Goal: Task Accomplishment & Management: Manage account settings

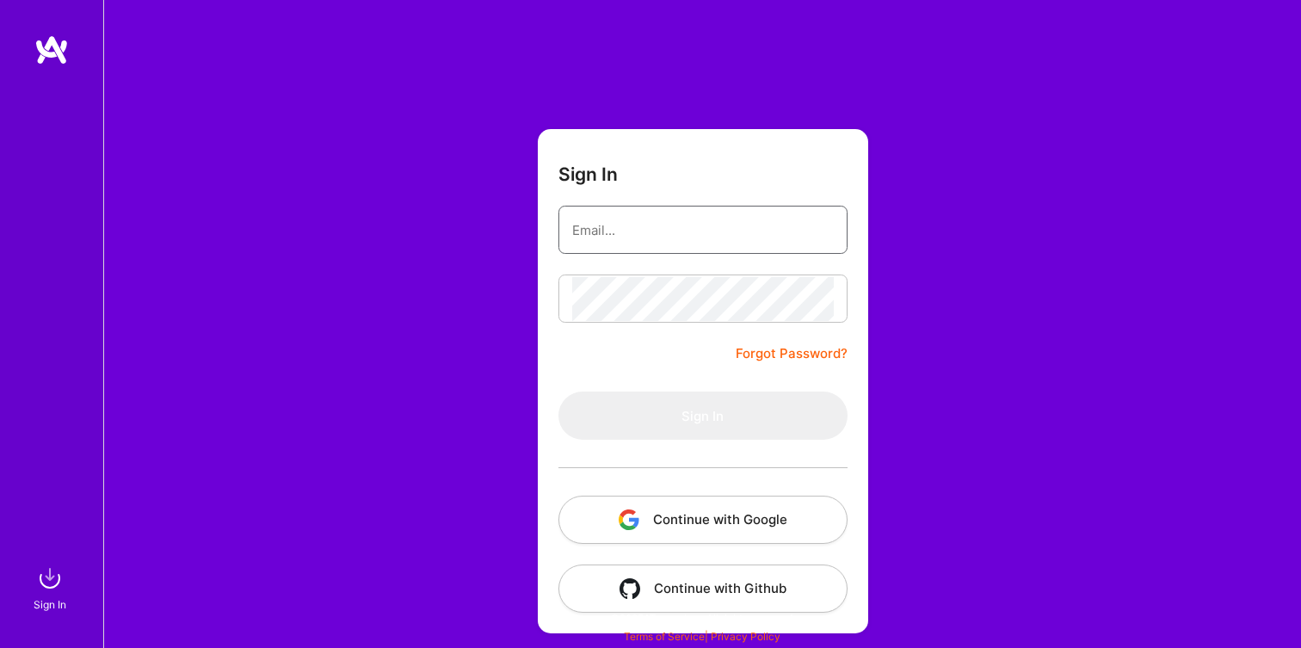
click at [699, 232] on input "email" at bounding box center [703, 230] width 262 height 44
type input "[EMAIL_ADDRESS][DOMAIN_NAME]"
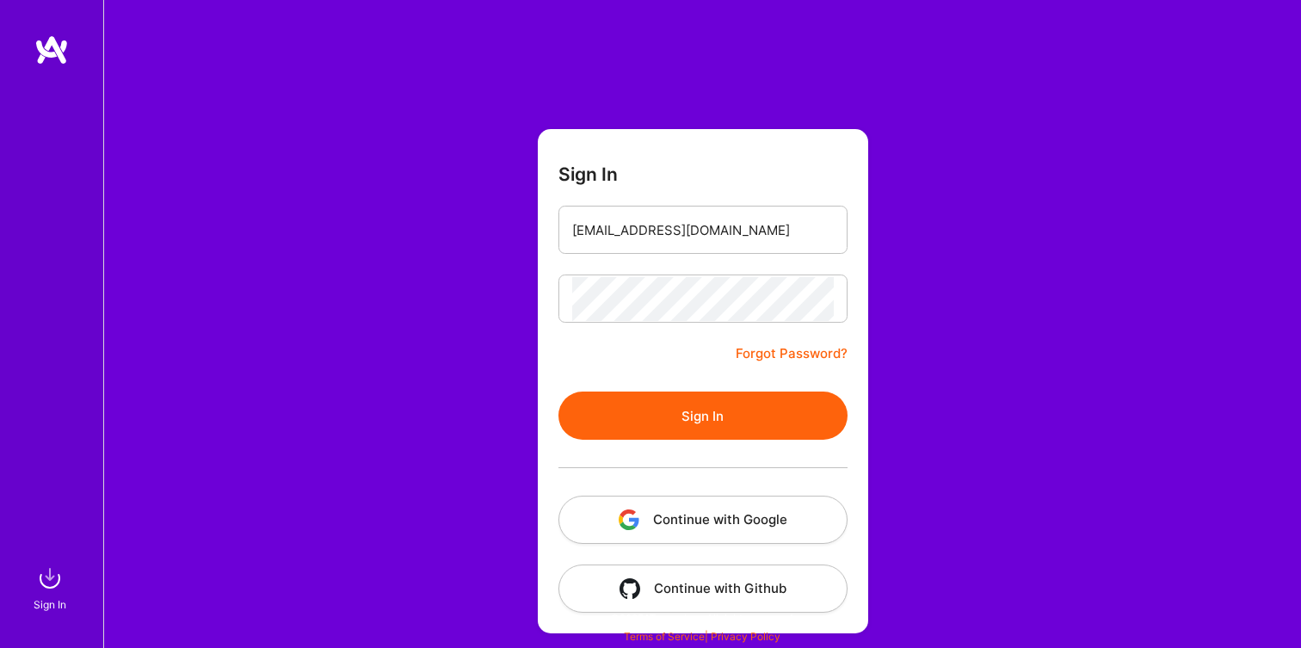
click at [710, 417] on button "Sign In" at bounding box center [702, 415] width 289 height 48
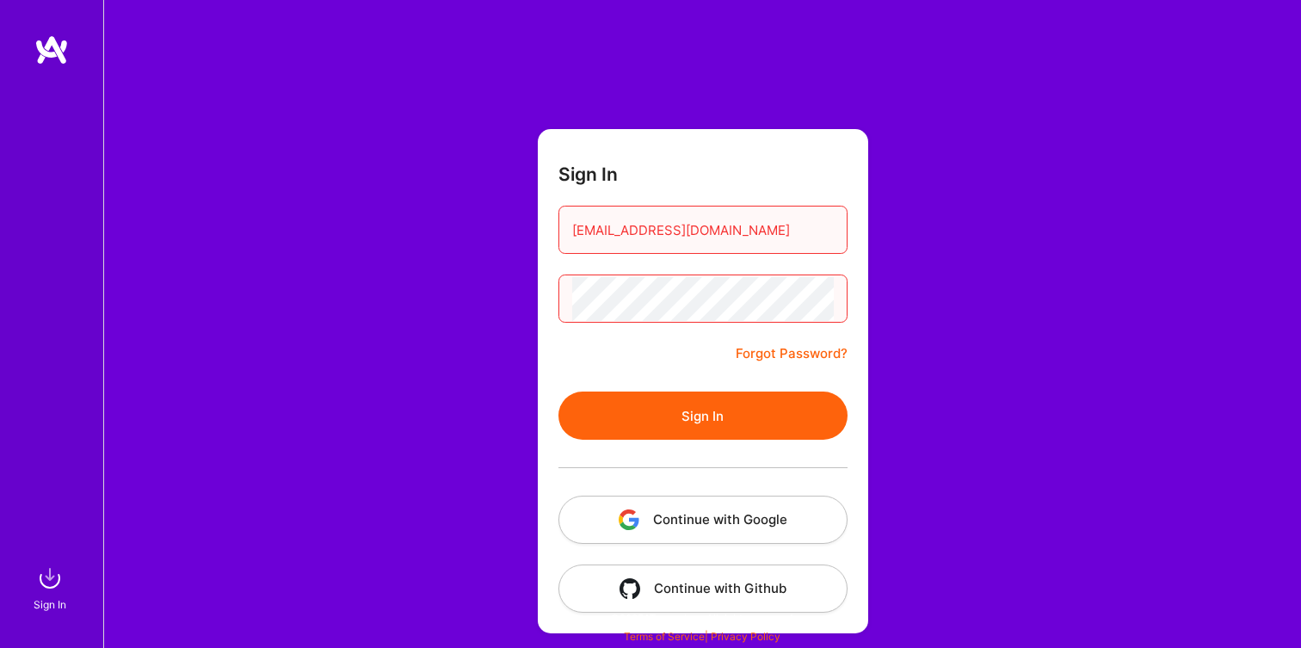
click at [717, 412] on button "Sign In" at bounding box center [702, 415] width 289 height 48
click at [498, 294] on div "Sign In [EMAIL_ADDRESS][DOMAIN_NAME] Forgot Password? Sign In Continue with Goo…" at bounding box center [702, 324] width 1198 height 648
click at [634, 411] on button "Sign In" at bounding box center [702, 415] width 289 height 48
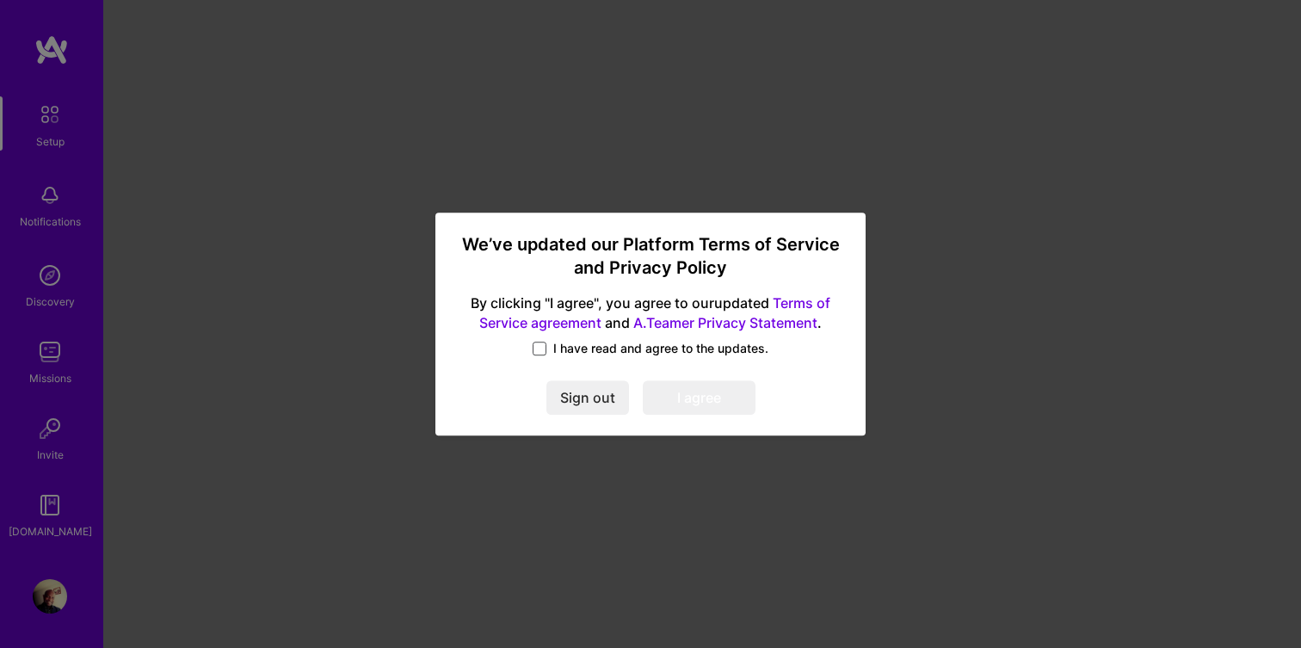
click at [540, 352] on span at bounding box center [540, 349] width 14 height 14
click at [0, 0] on input "I have read and agree to the updates." at bounding box center [0, 0] width 0 height 0
click at [705, 401] on button "I agree" at bounding box center [699, 398] width 113 height 34
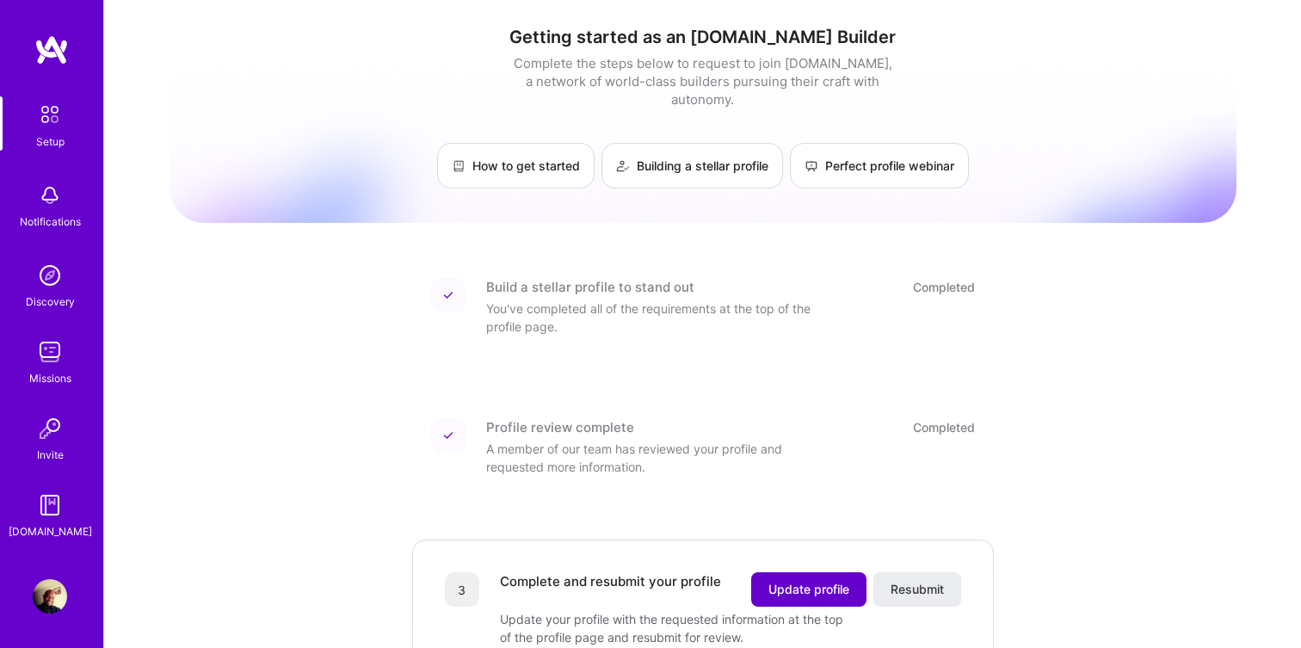
click at [795, 581] on span "Update profile" at bounding box center [808, 589] width 81 height 17
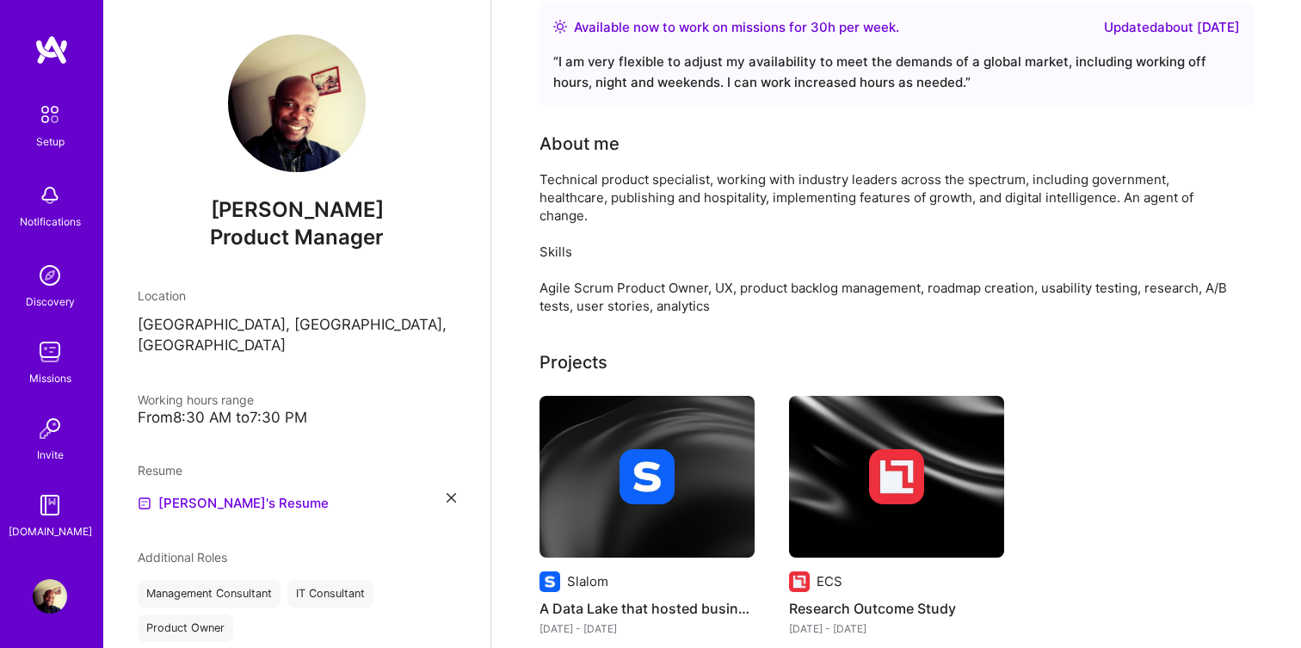
click at [451, 493] on icon at bounding box center [450, 497] width 9 height 9
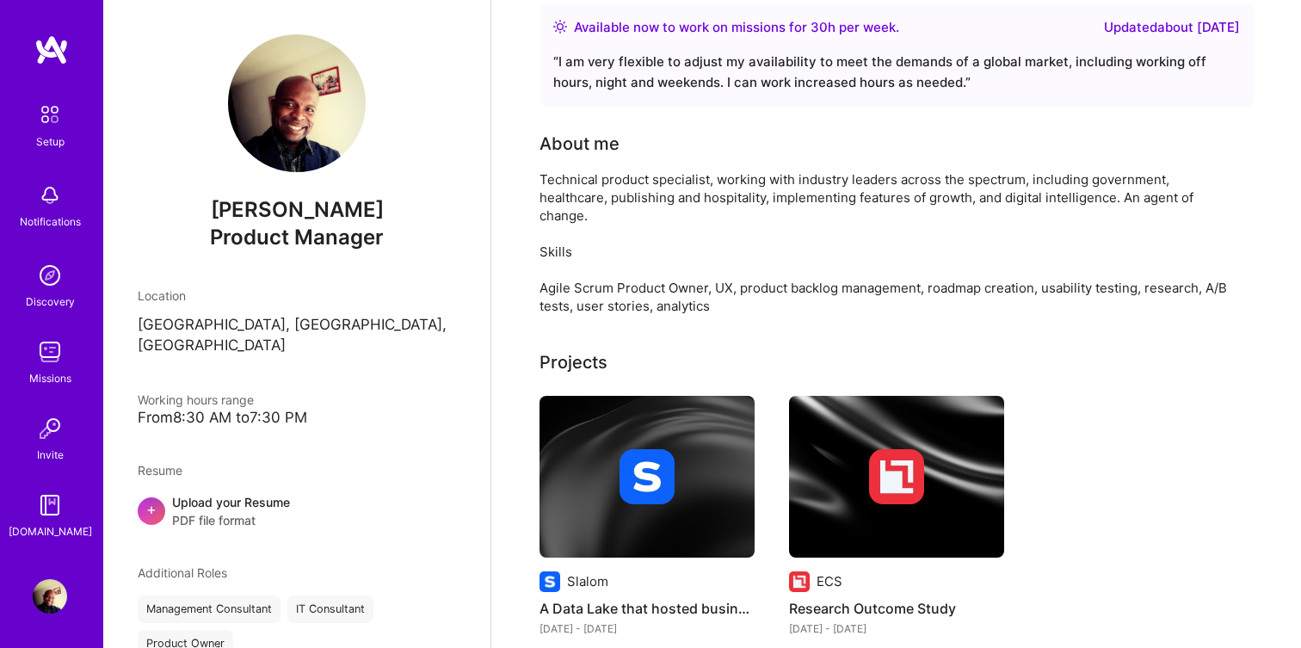
click at [161, 497] on div "+" at bounding box center [152, 511] width 28 height 28
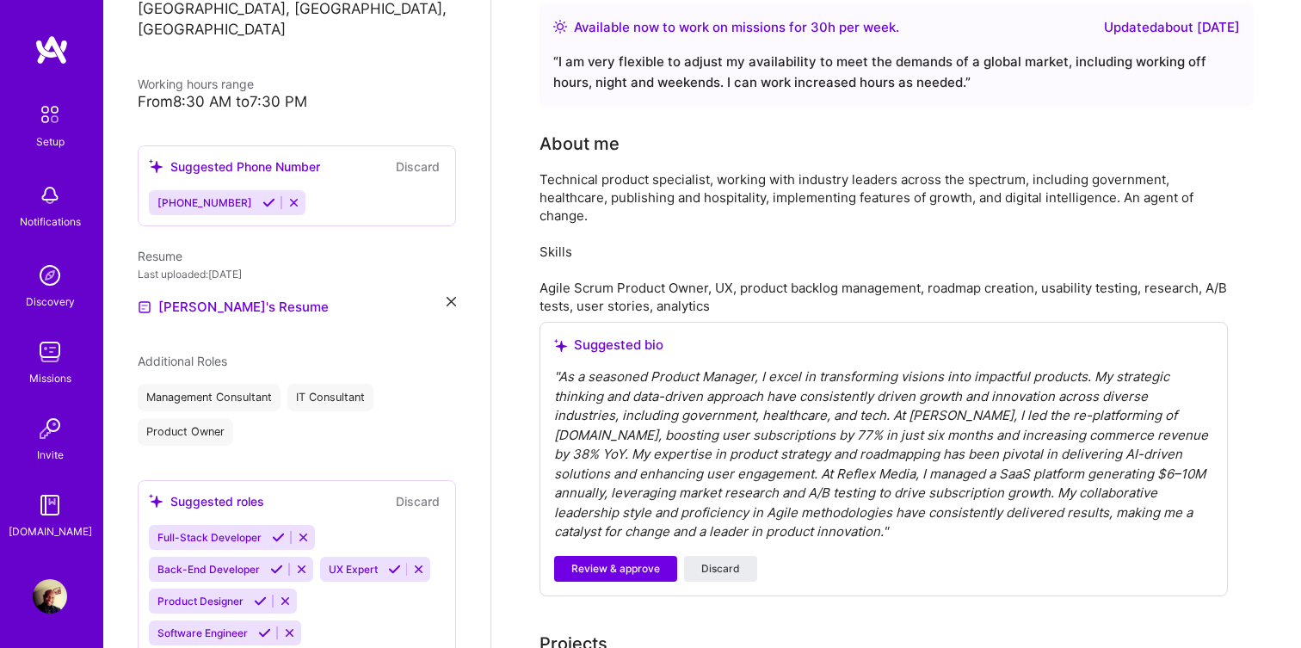
scroll to position [379, 0]
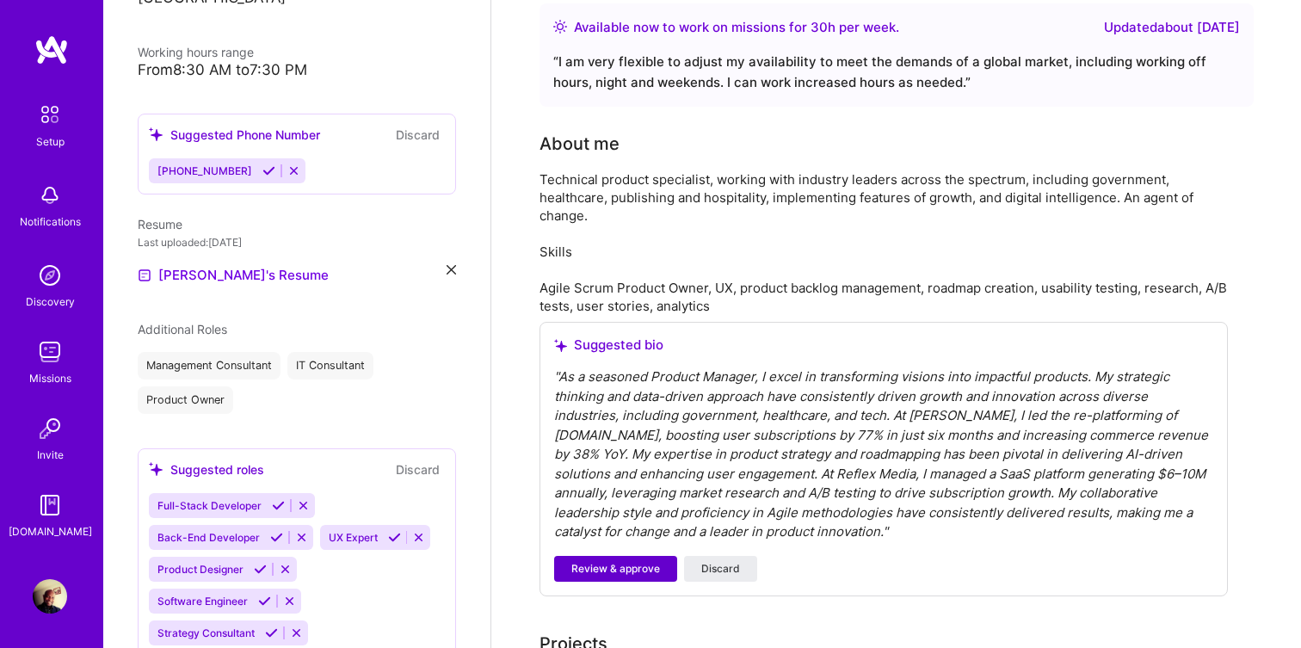
click at [644, 568] on span "Review & approve" at bounding box center [615, 568] width 89 height 15
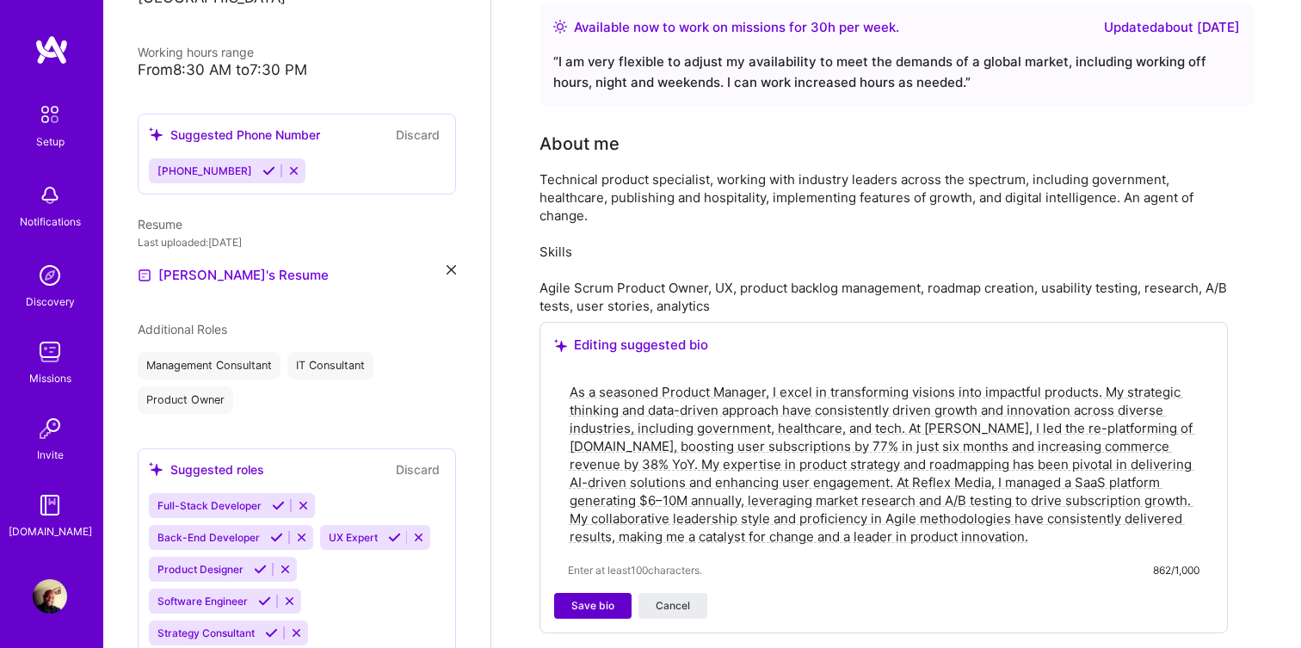
click at [613, 600] on button "Save bio" at bounding box center [592, 606] width 77 height 26
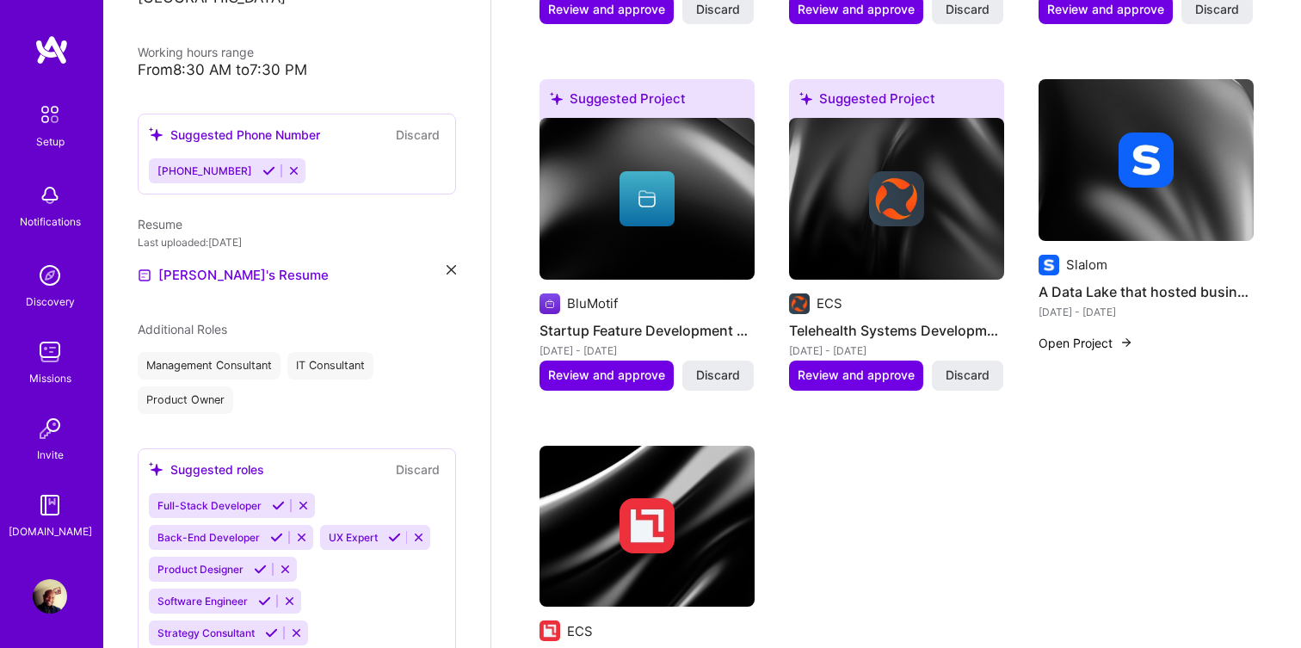
scroll to position [1152, 0]
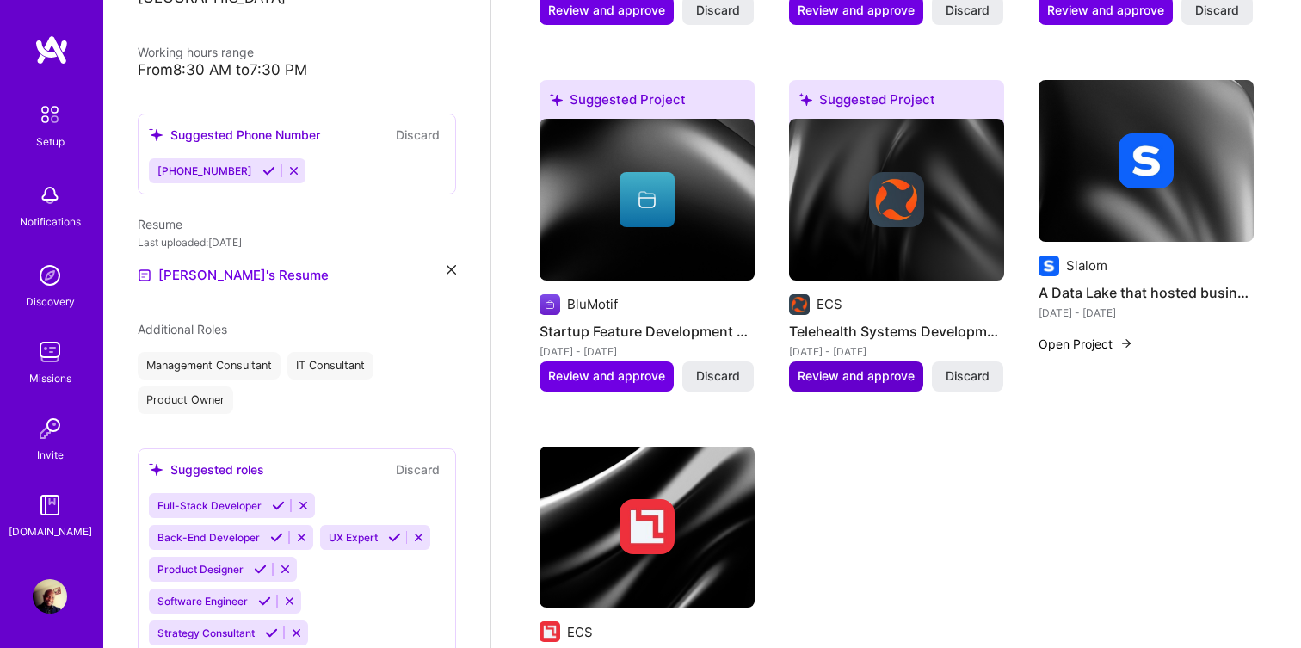
click at [862, 367] on span "Review and approve" at bounding box center [855, 375] width 117 height 17
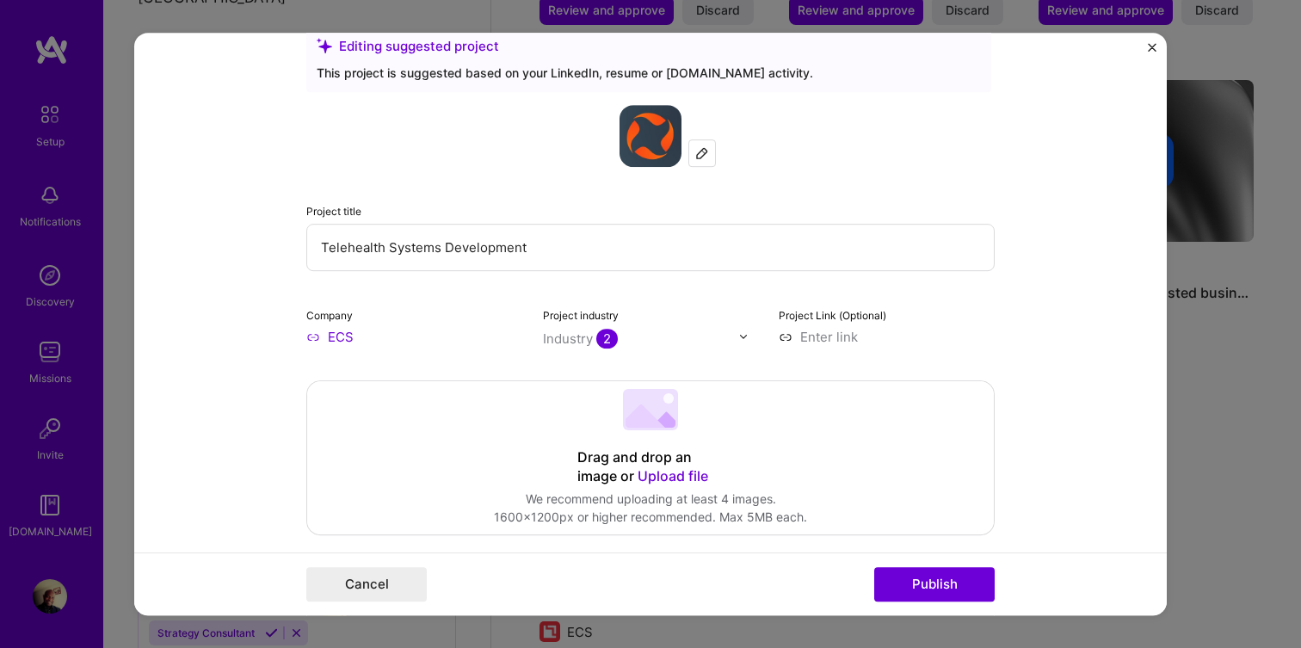
scroll to position [0, 0]
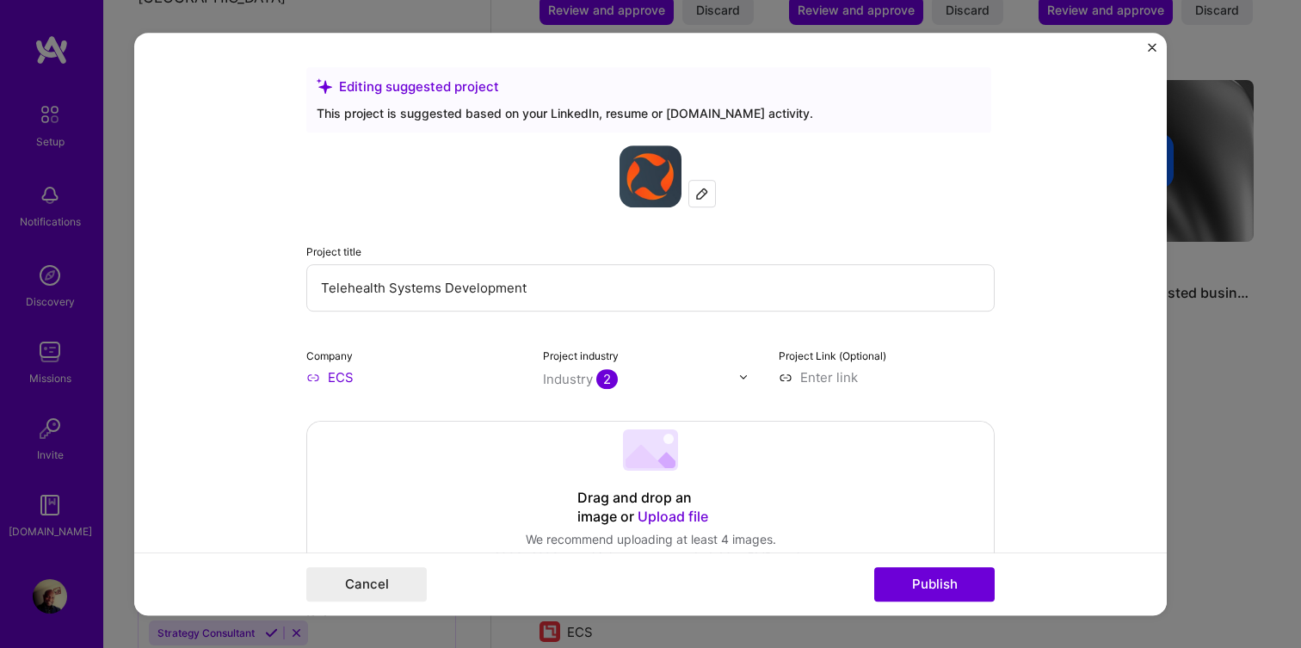
click at [1154, 46] on img "Close" at bounding box center [1152, 47] width 9 height 9
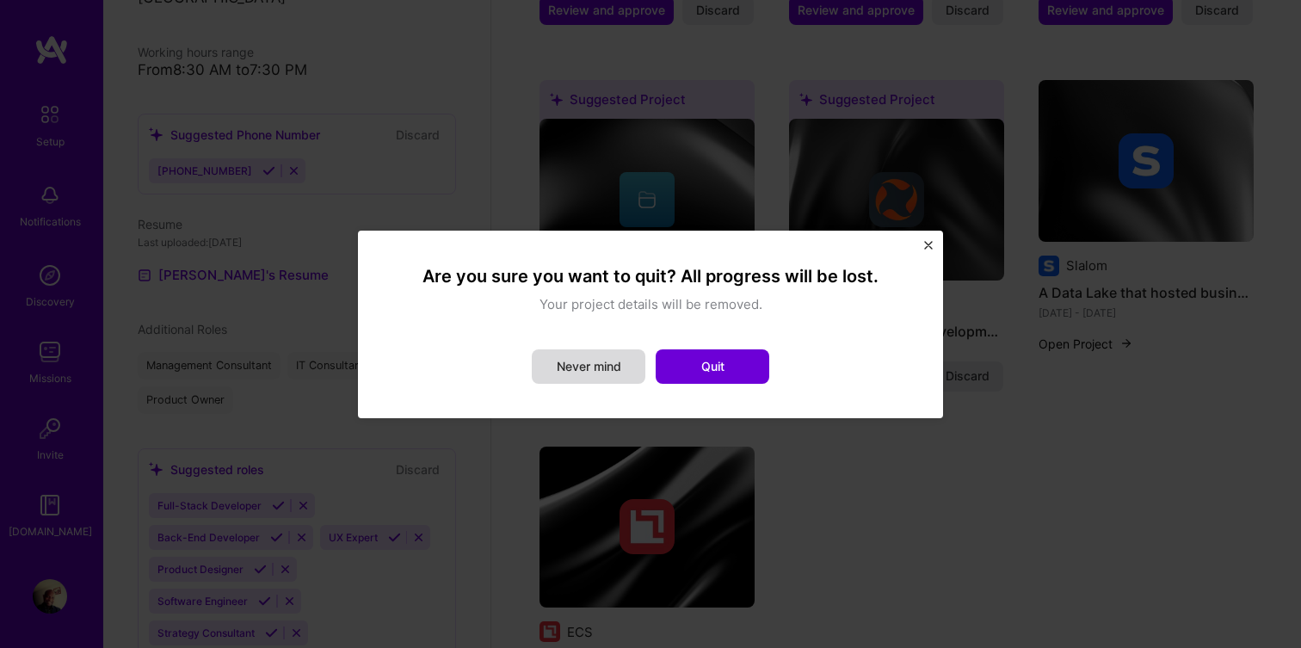
click at [616, 355] on button "Never mind" at bounding box center [589, 366] width 114 height 34
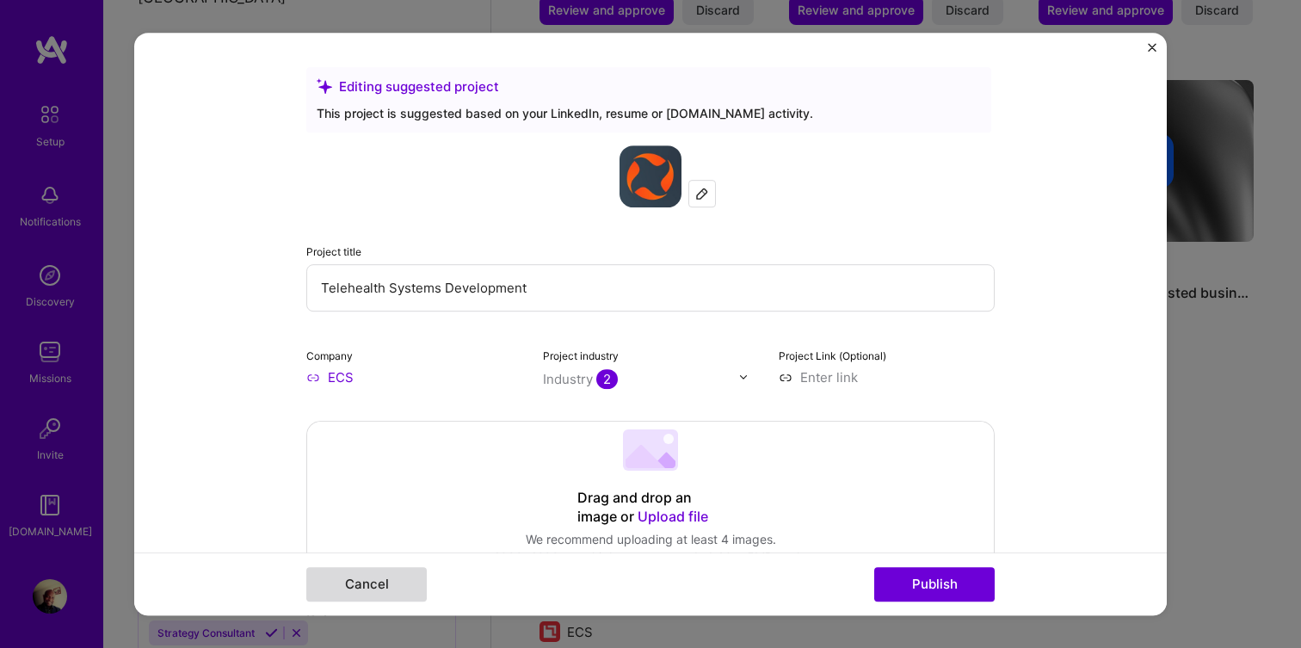
click at [338, 592] on button "Cancel" at bounding box center [366, 584] width 120 height 34
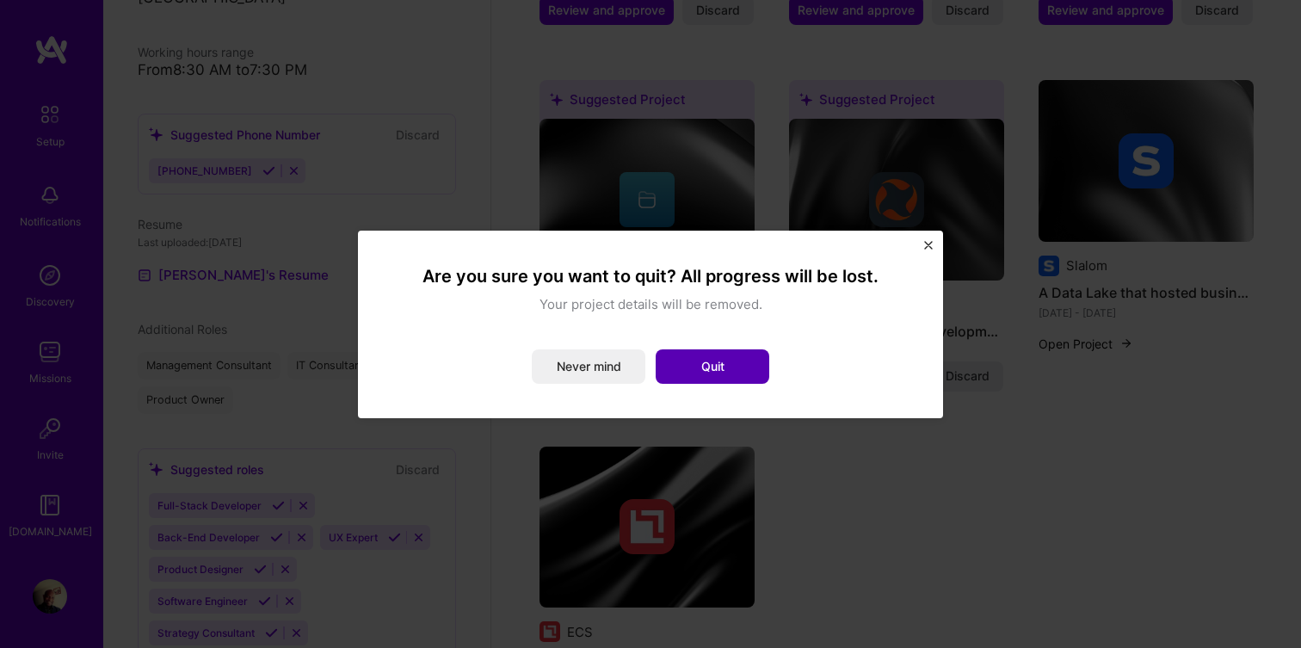
click at [732, 353] on button "Quit" at bounding box center [713, 366] width 114 height 34
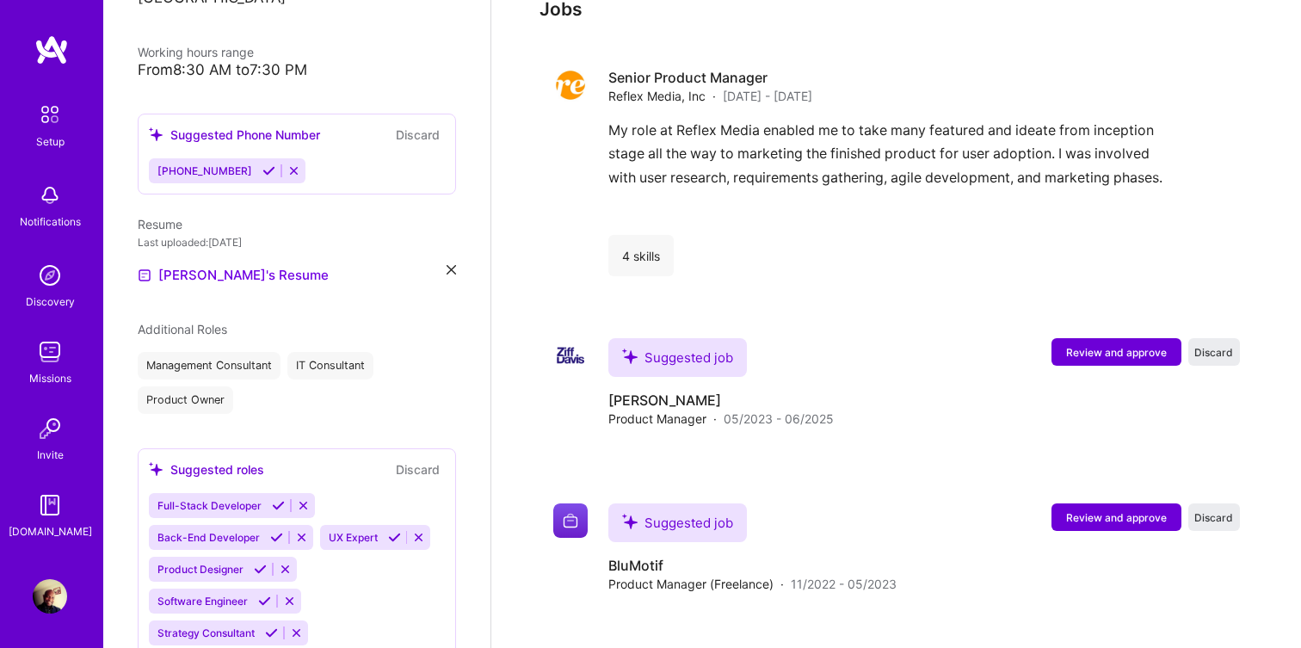
scroll to position [1928, 0]
click at [1114, 344] on span "Review and approve" at bounding box center [1116, 351] width 101 height 15
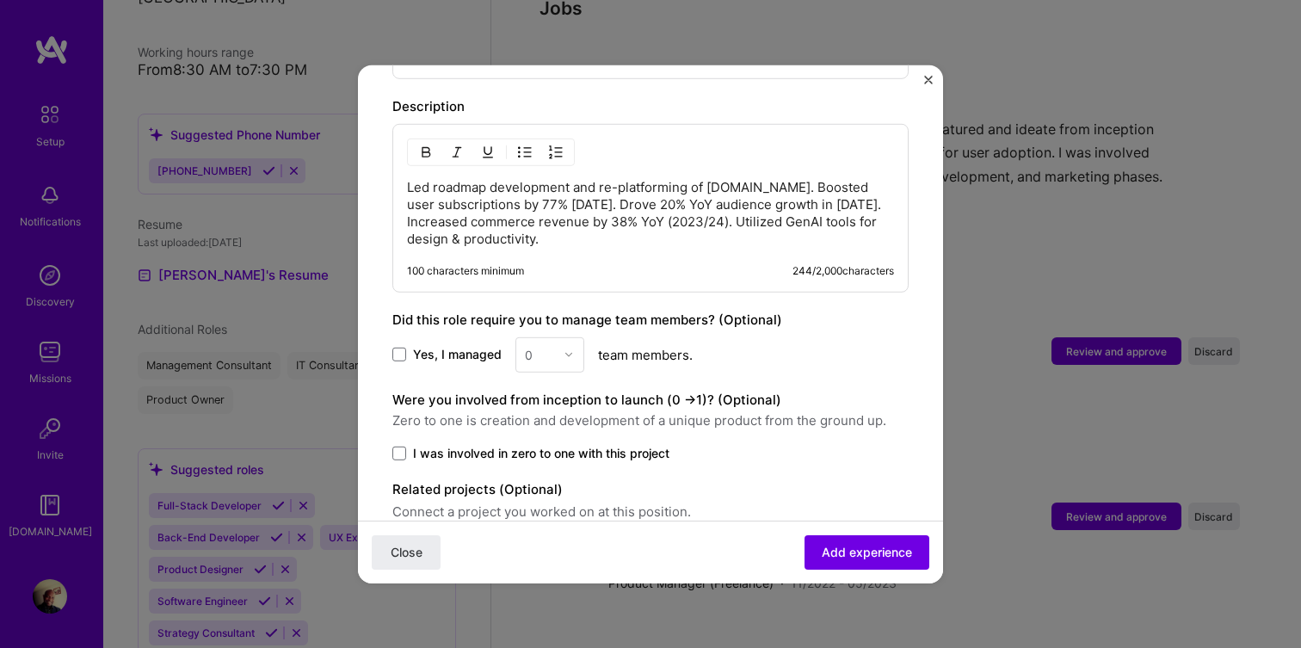
scroll to position [895, 0]
click at [846, 557] on span "Add experience" at bounding box center [867, 552] width 90 height 17
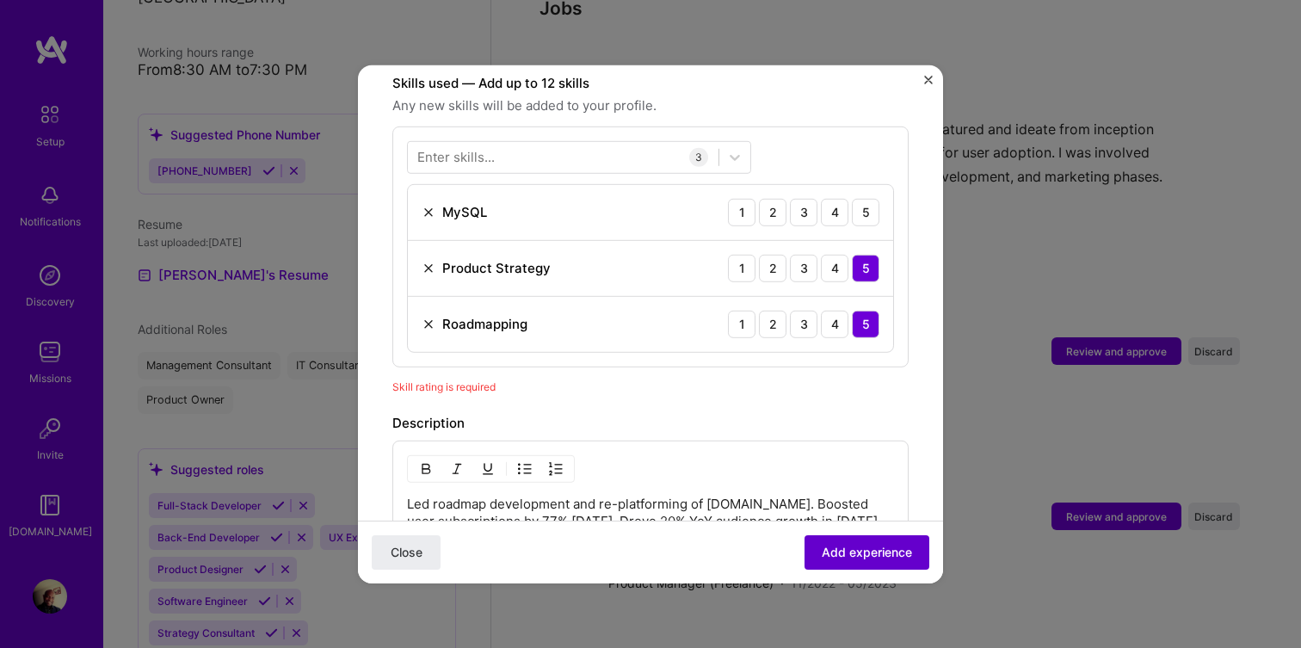
scroll to position [595, 0]
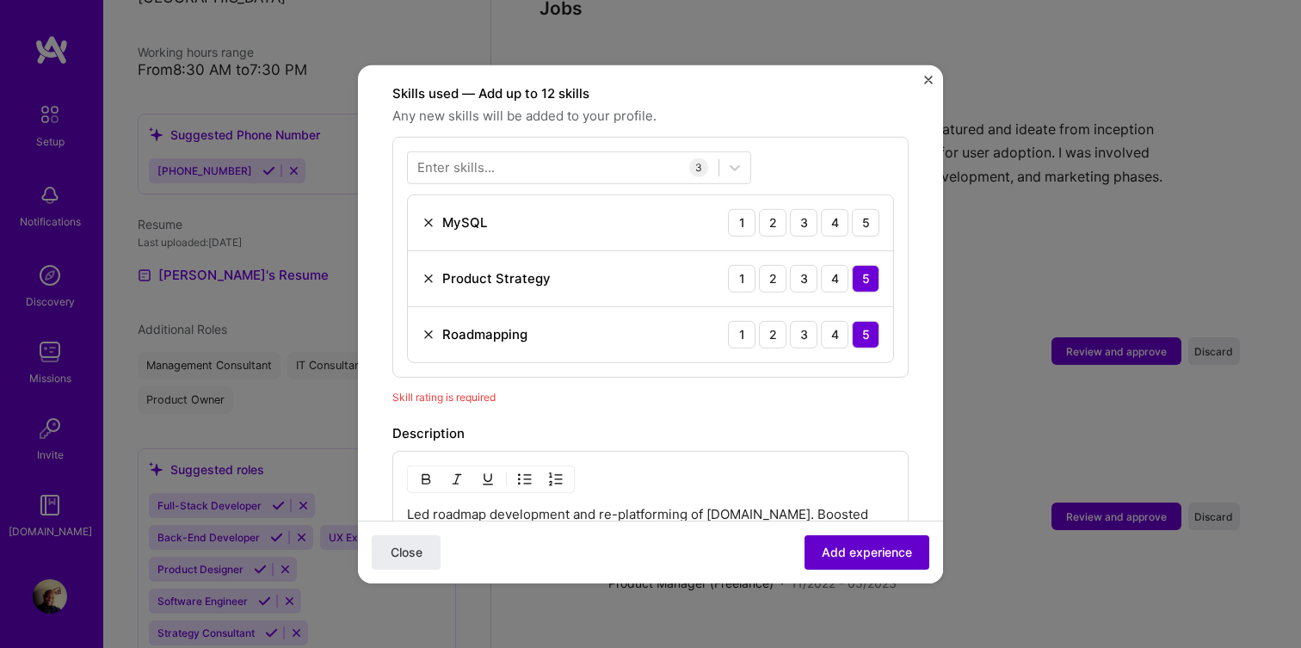
click at [872, 552] on span "Add experience" at bounding box center [867, 552] width 90 height 17
click at [864, 556] on span "Add experience" at bounding box center [867, 552] width 90 height 17
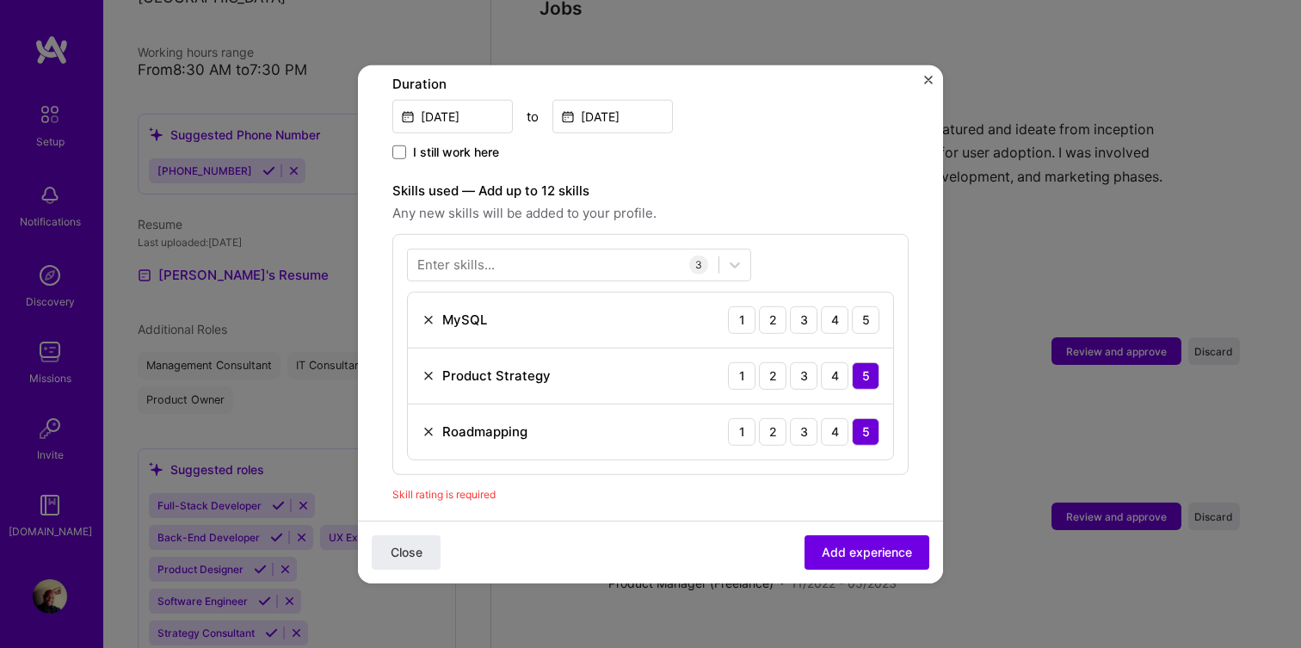
scroll to position [985, 0]
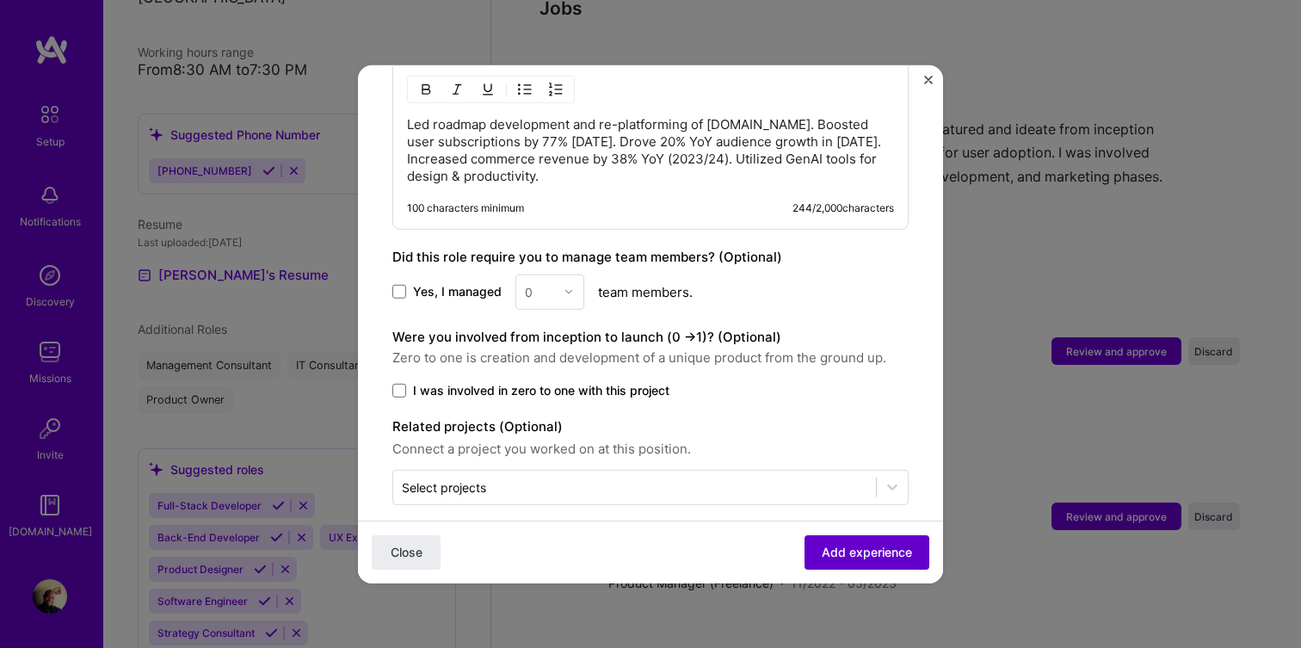
click at [847, 546] on span "Add experience" at bounding box center [867, 552] width 90 height 17
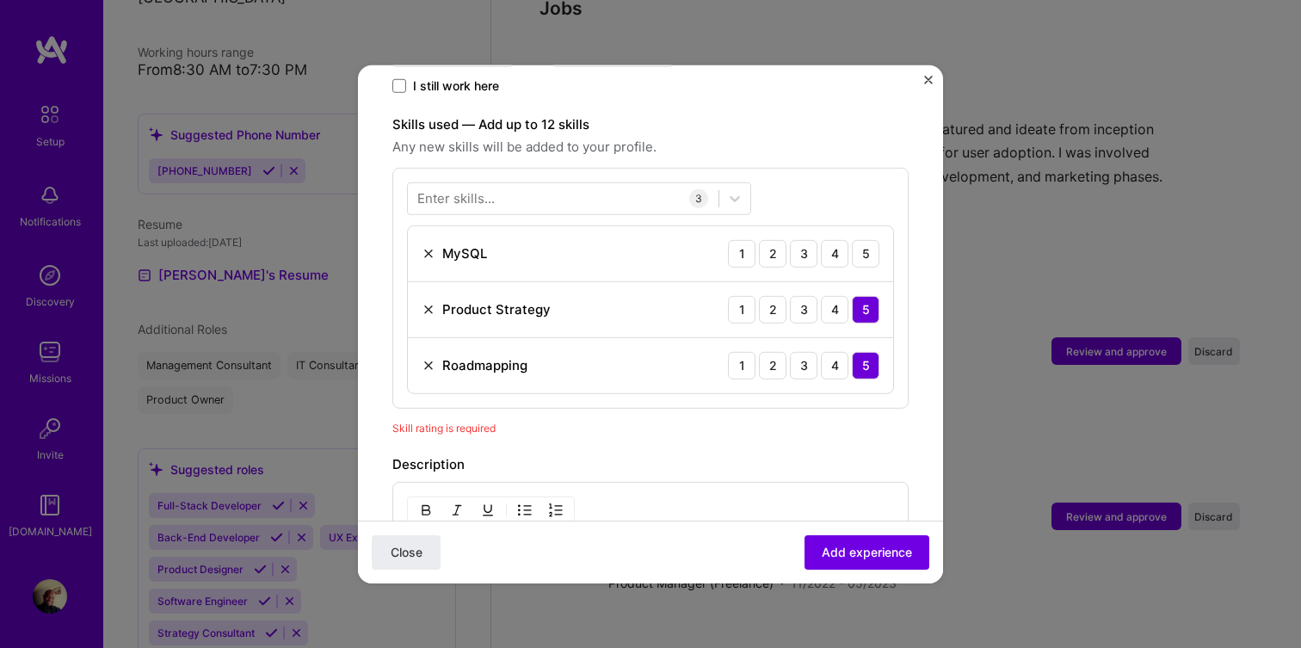
scroll to position [565, 0]
click at [427, 245] on img at bounding box center [429, 252] width 14 height 14
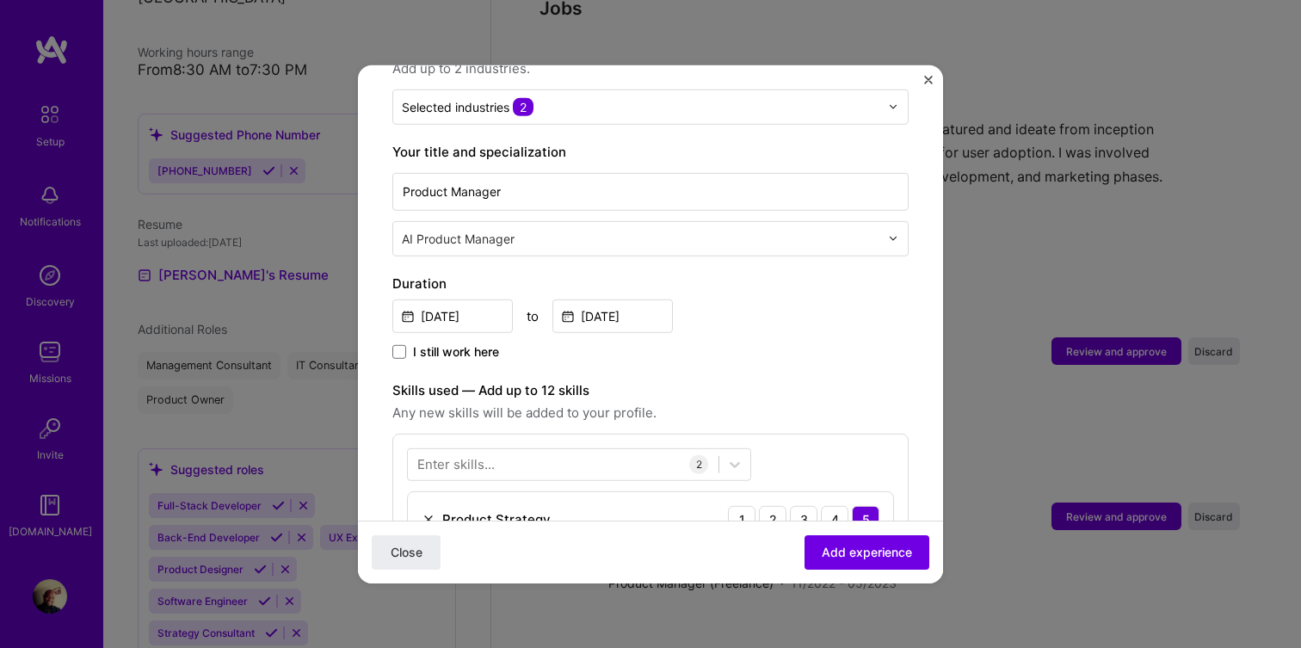
scroll to position [296, 0]
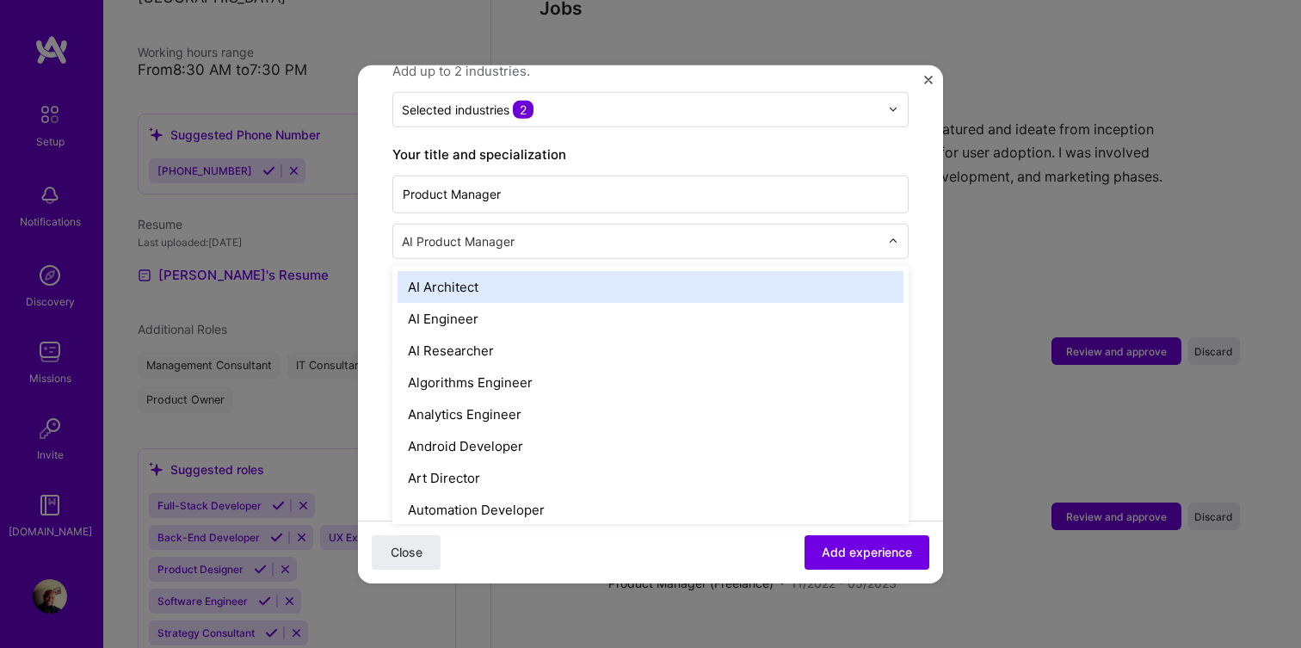
click at [896, 236] on img at bounding box center [893, 241] width 10 height 10
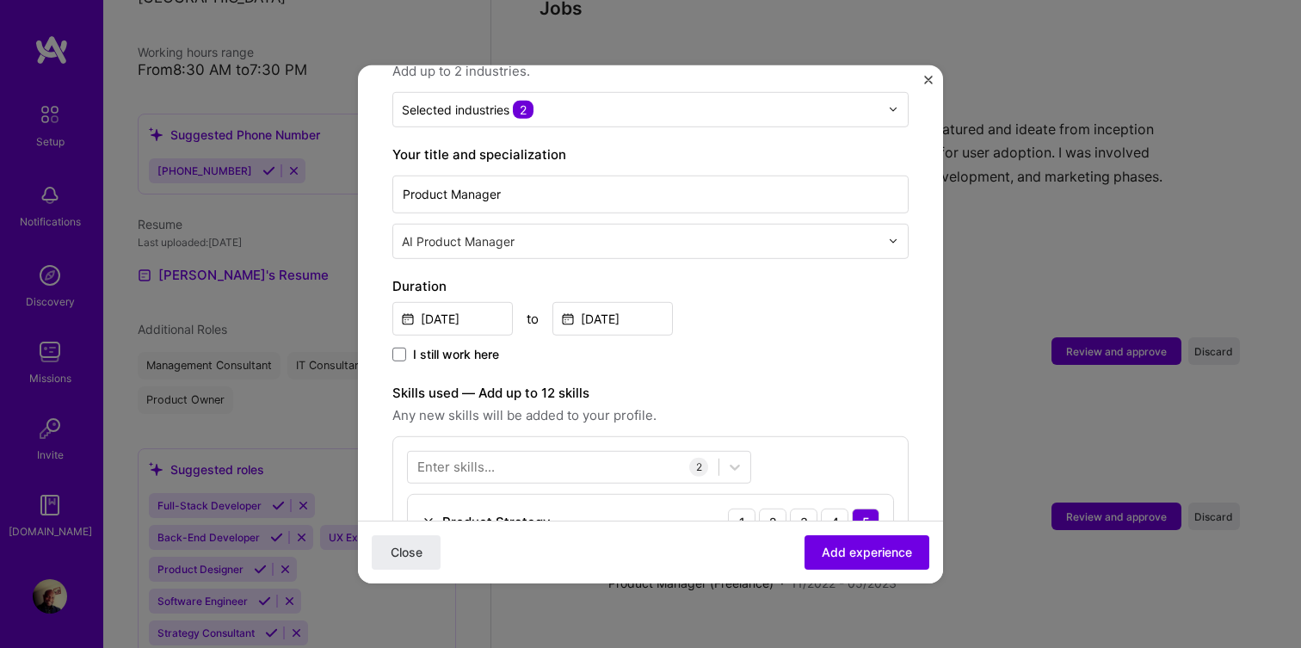
click at [896, 236] on img at bounding box center [893, 241] width 10 height 10
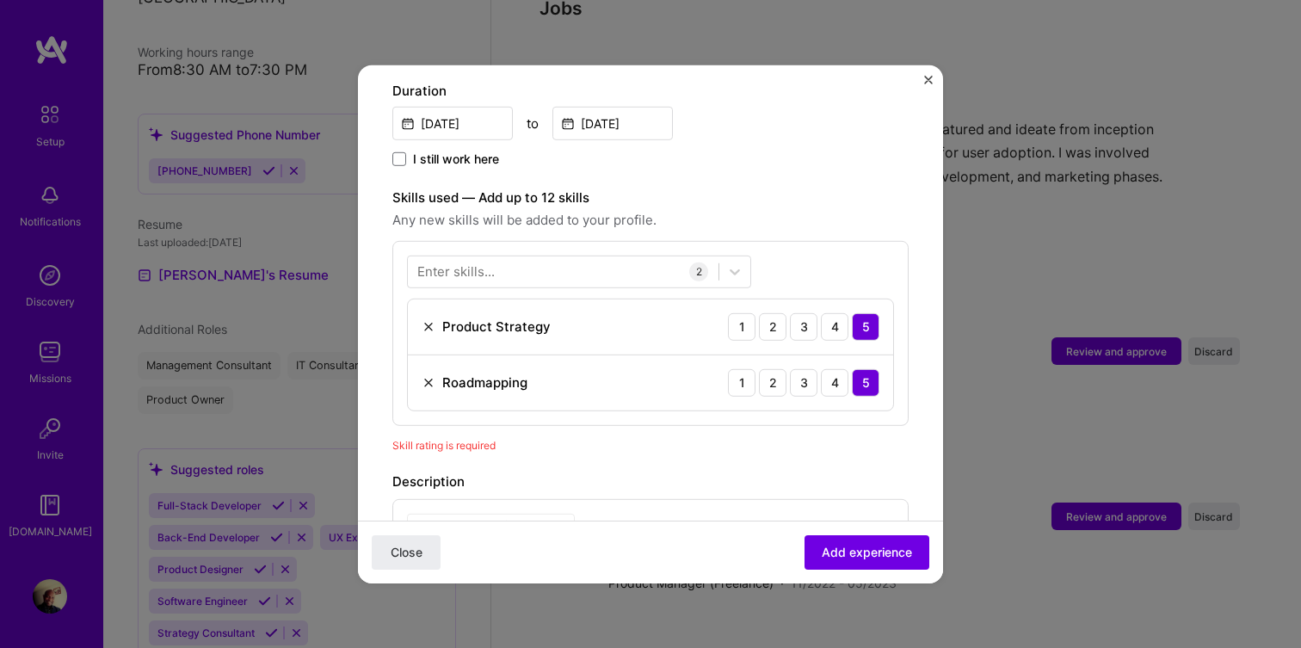
scroll to position [494, 0]
click at [859, 557] on span "Add experience" at bounding box center [867, 552] width 90 height 17
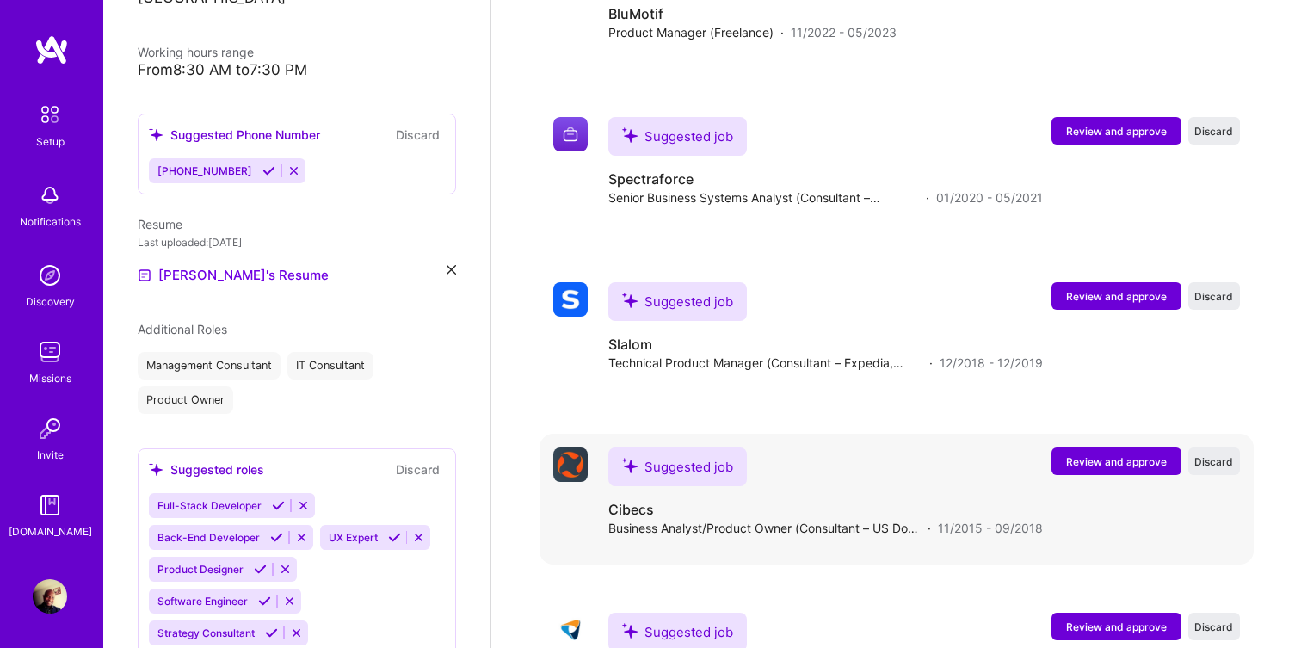
scroll to position [2706, 0]
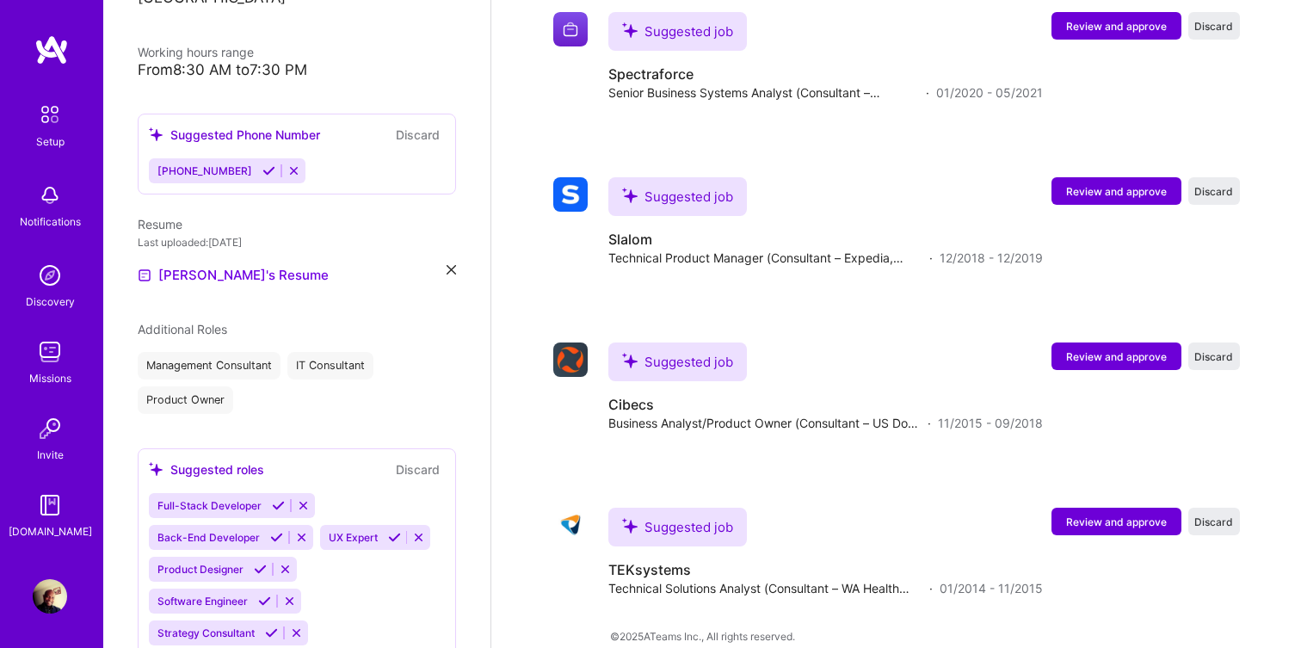
click at [50, 46] on img at bounding box center [51, 49] width 34 height 31
